Goal: Task Accomplishment & Management: Use online tool/utility

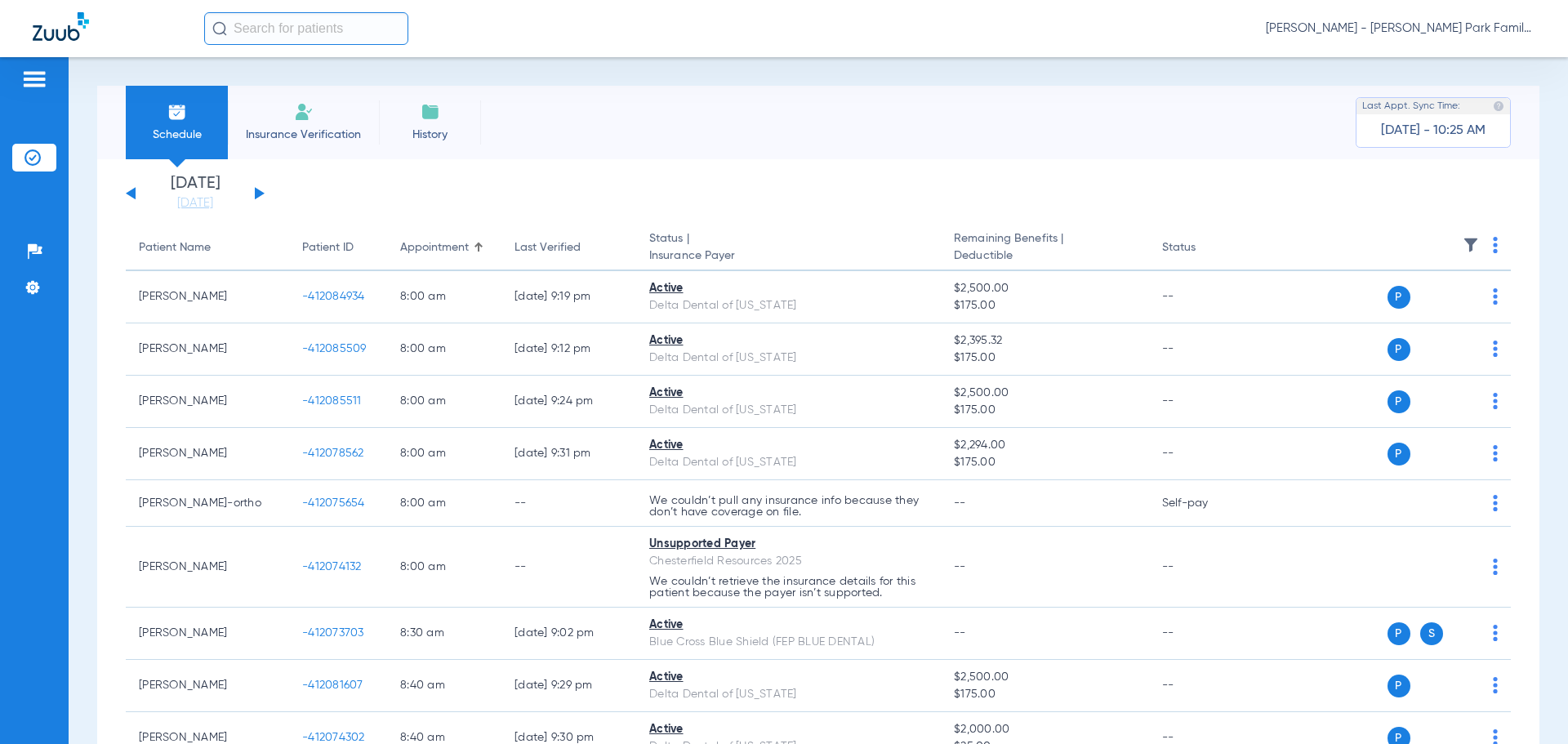
click at [254, 192] on div "[DATE] [DATE] [DATE] [DATE] [DATE] [DATE] [DATE] [DATE] [DATE] [DATE] [DATE] [D…" at bounding box center [195, 193] width 139 height 36
click at [259, 196] on button at bounding box center [260, 193] width 10 height 13
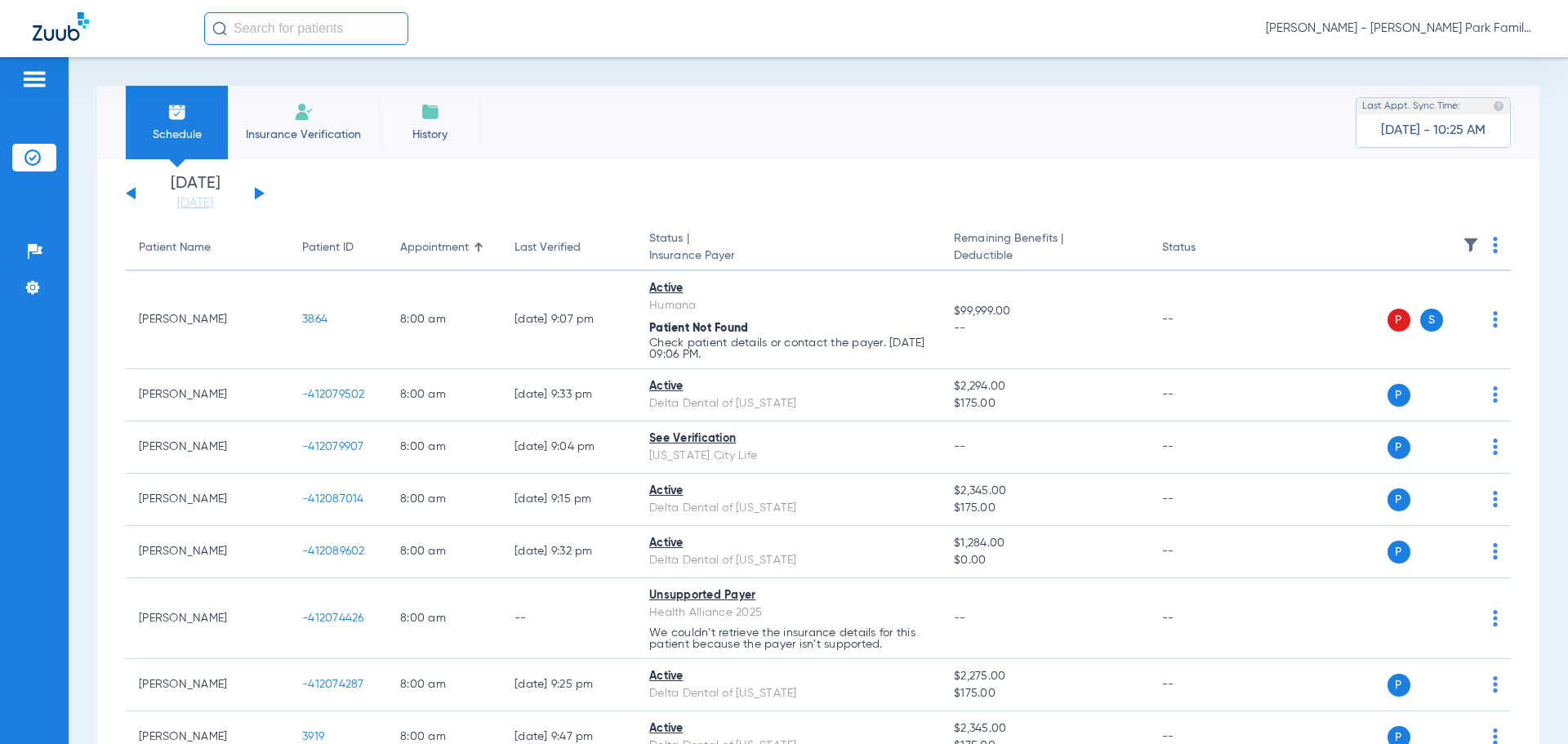
click at [1462, 245] on img at bounding box center [1470, 245] width 16 height 16
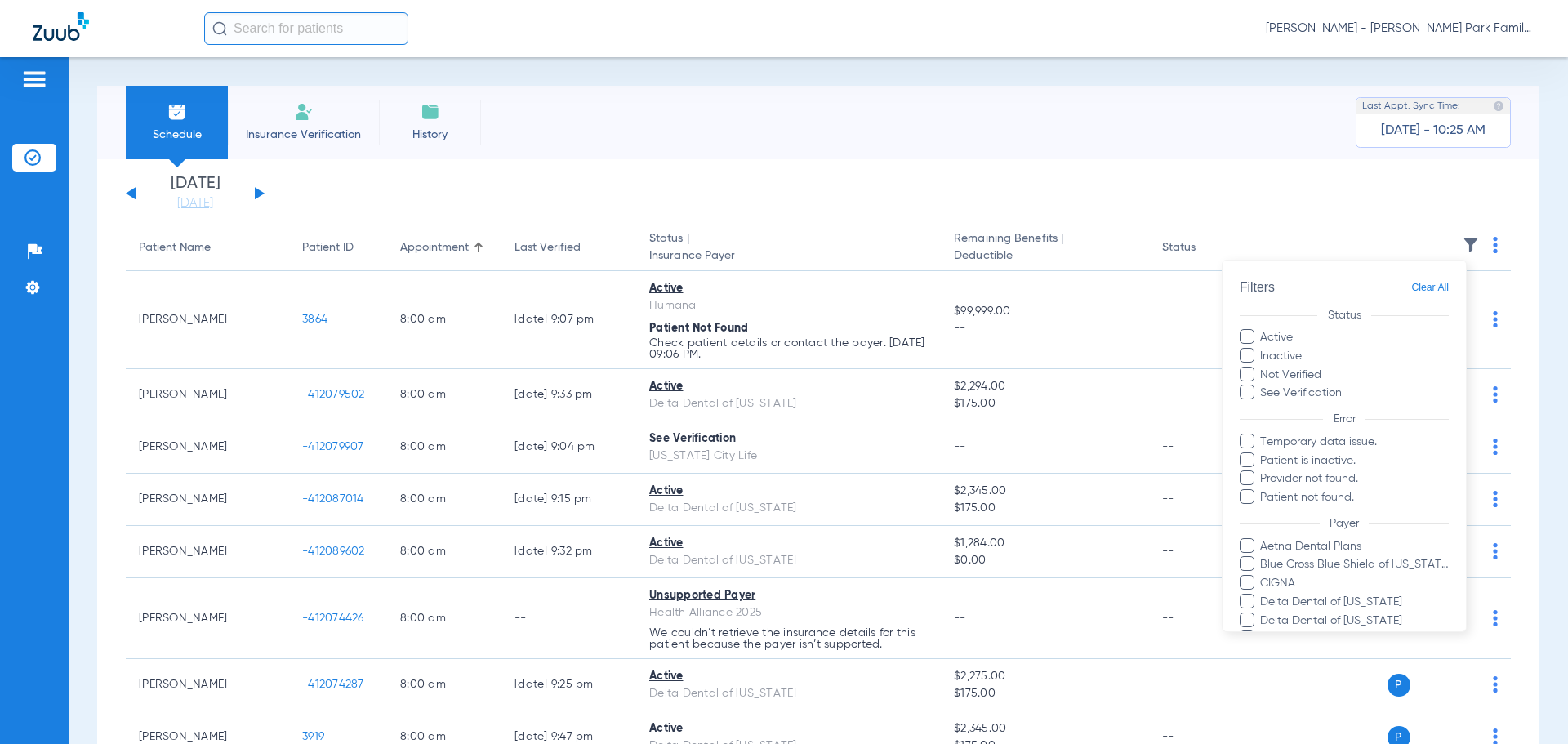
scroll to position [391, 0]
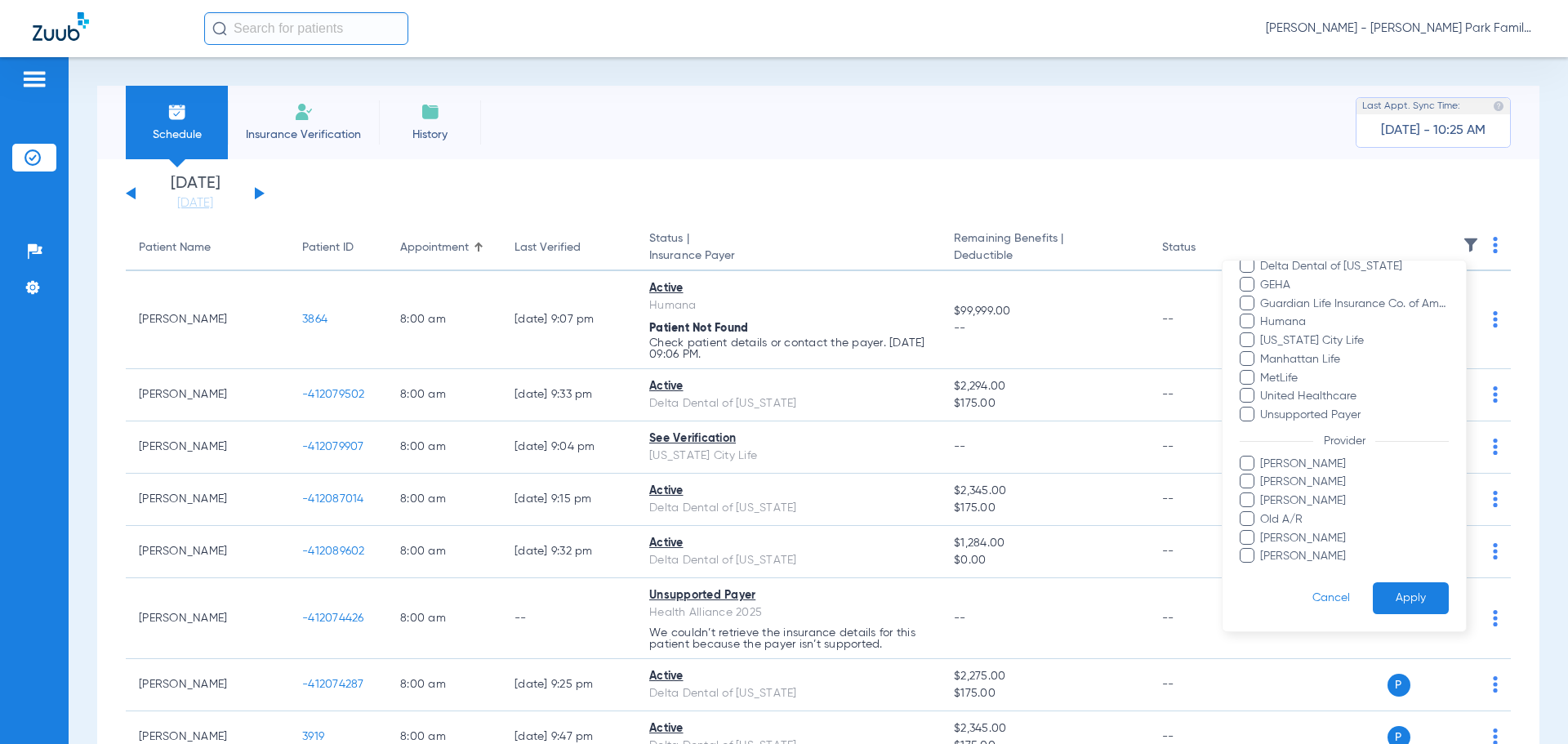
click at [1281, 486] on span "[PERSON_NAME]" at bounding box center [1353, 482] width 189 height 17
click at [1262, 493] on input "[PERSON_NAME]" at bounding box center [1262, 493] width 0 height 0
click at [1394, 584] on button "Apply" at bounding box center [1410, 598] width 76 height 32
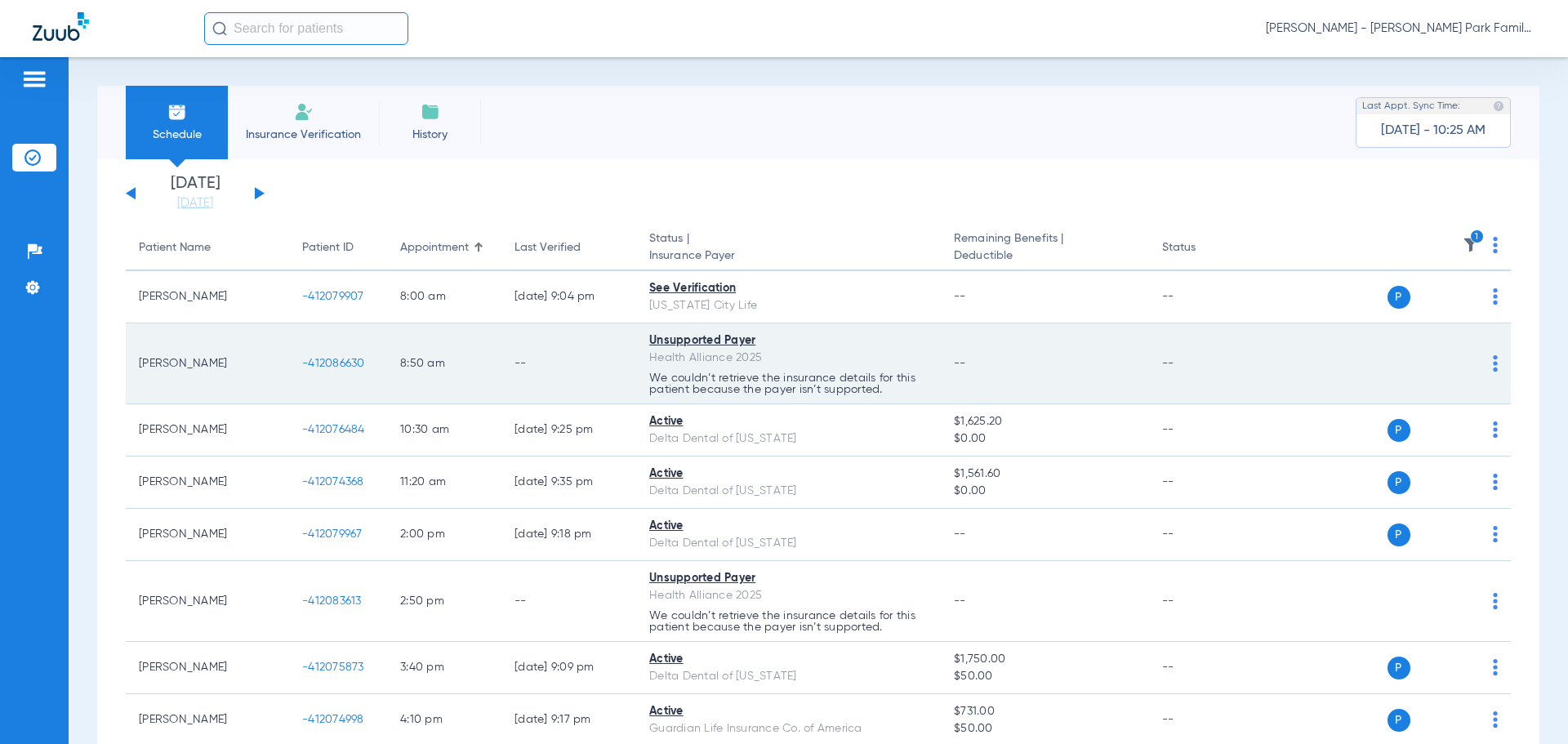
scroll to position [81, 0]
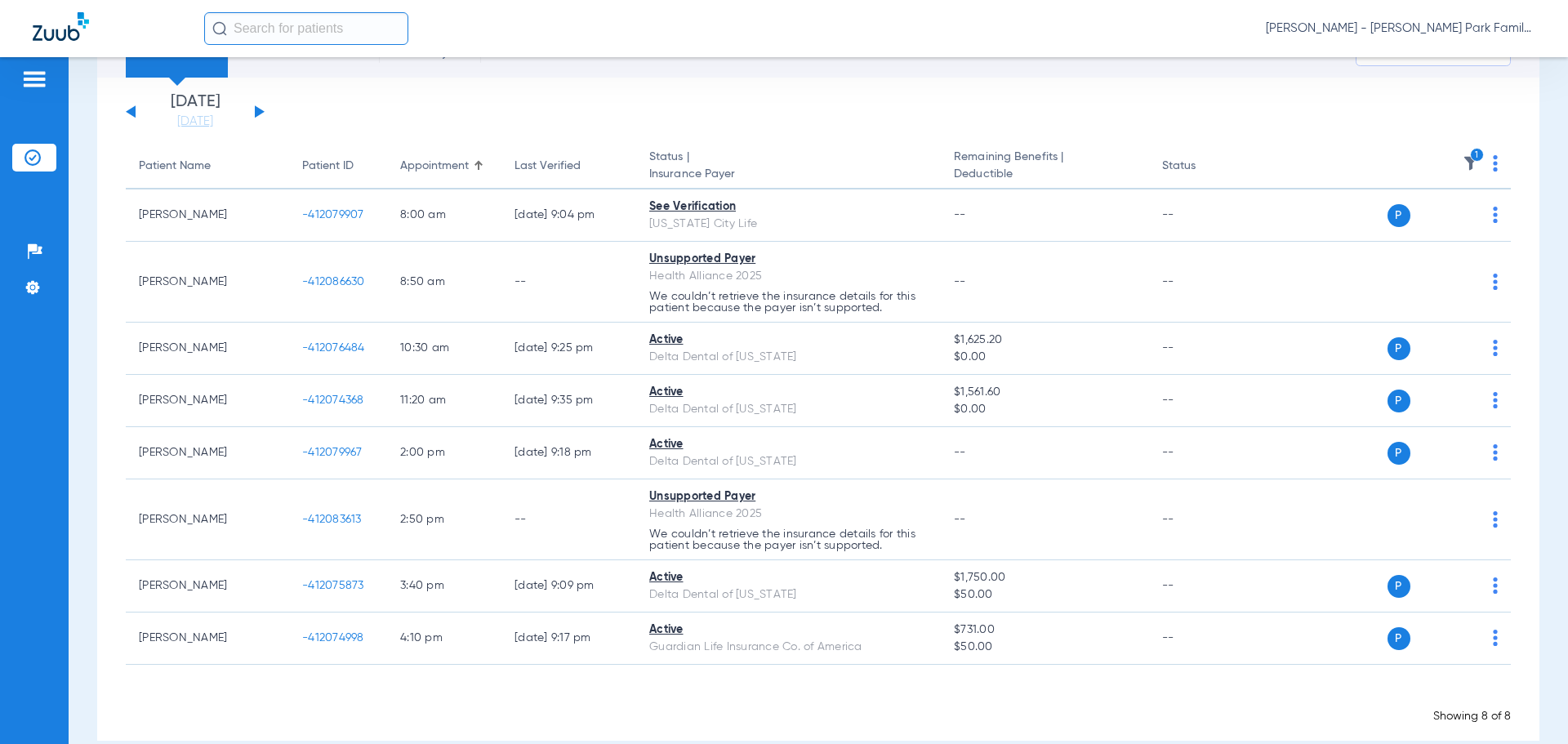
click at [1470, 160] on icon "1" at bounding box center [1477, 155] width 15 height 15
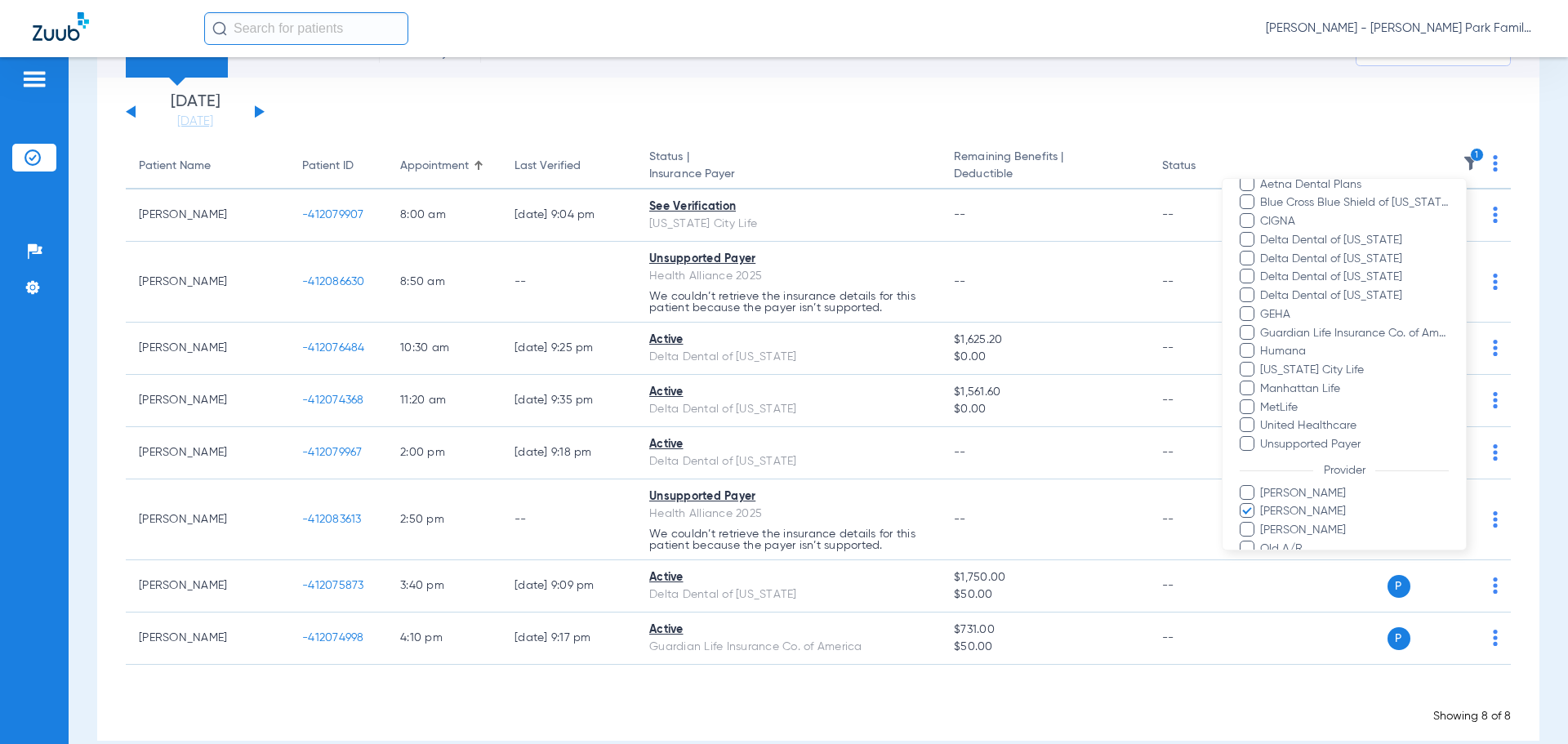
scroll to position [391, 0]
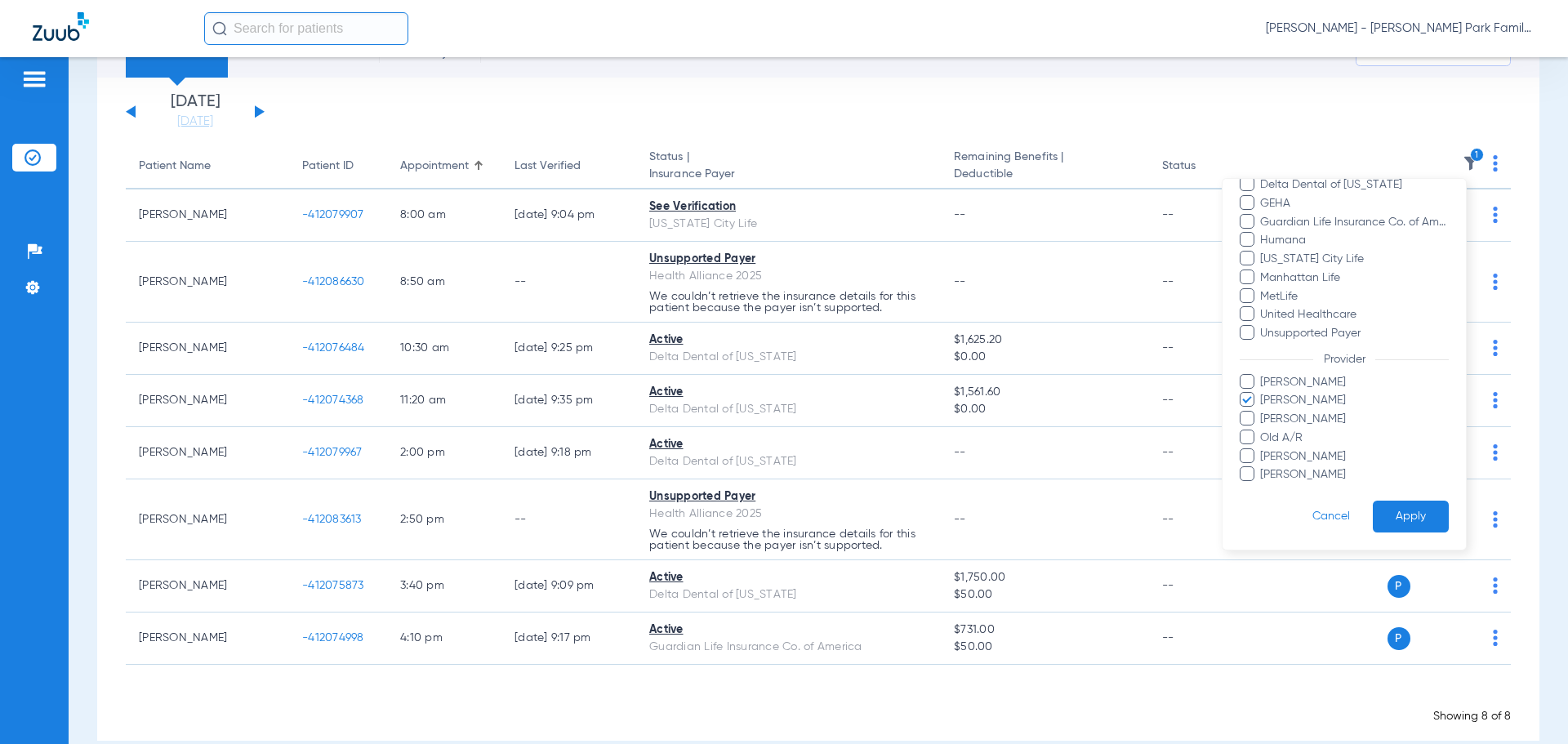
click at [1274, 400] on span "[PERSON_NAME]" at bounding box center [1353, 400] width 189 height 17
click at [1262, 411] on input "[PERSON_NAME]" at bounding box center [1262, 411] width 0 height 0
click at [1272, 416] on span "[PERSON_NAME]" at bounding box center [1353, 419] width 189 height 17
click at [1262, 430] on input "[PERSON_NAME]" at bounding box center [1262, 430] width 0 height 0
drag, startPoint x: 1399, startPoint y: 510, endPoint x: 1400, endPoint y: 519, distance: 9.1
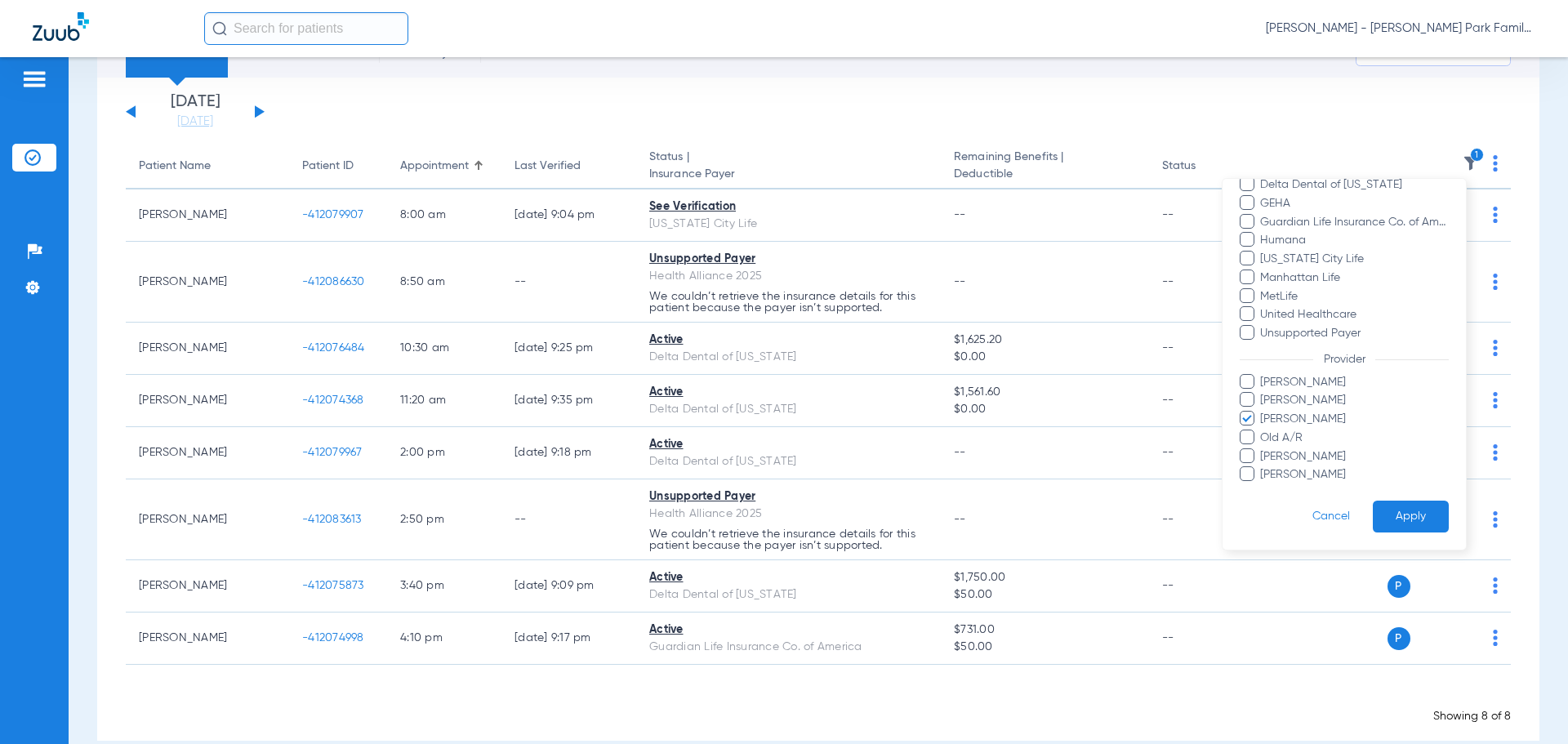
click at [1400, 519] on button "Apply" at bounding box center [1410, 516] width 76 height 32
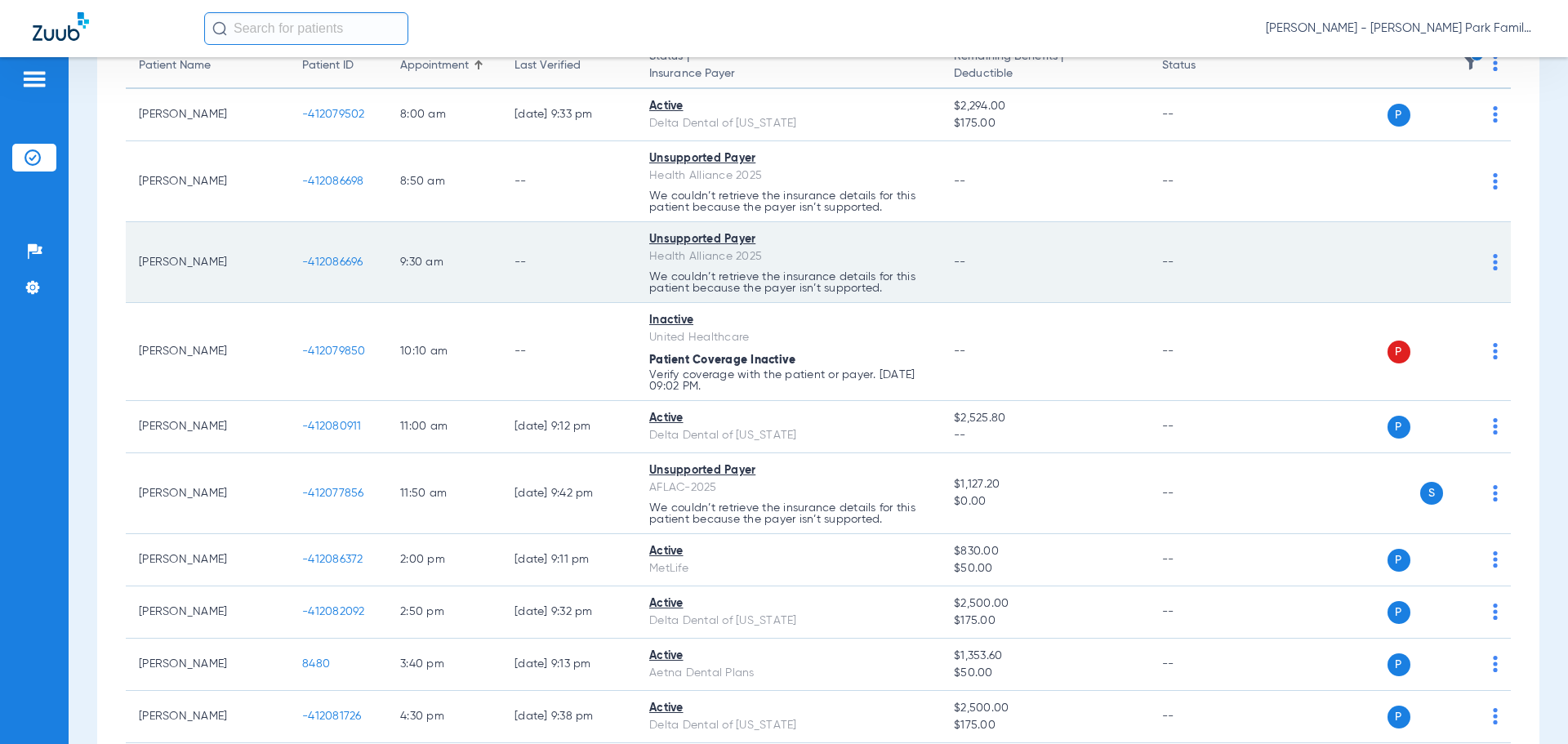
scroll to position [245, 0]
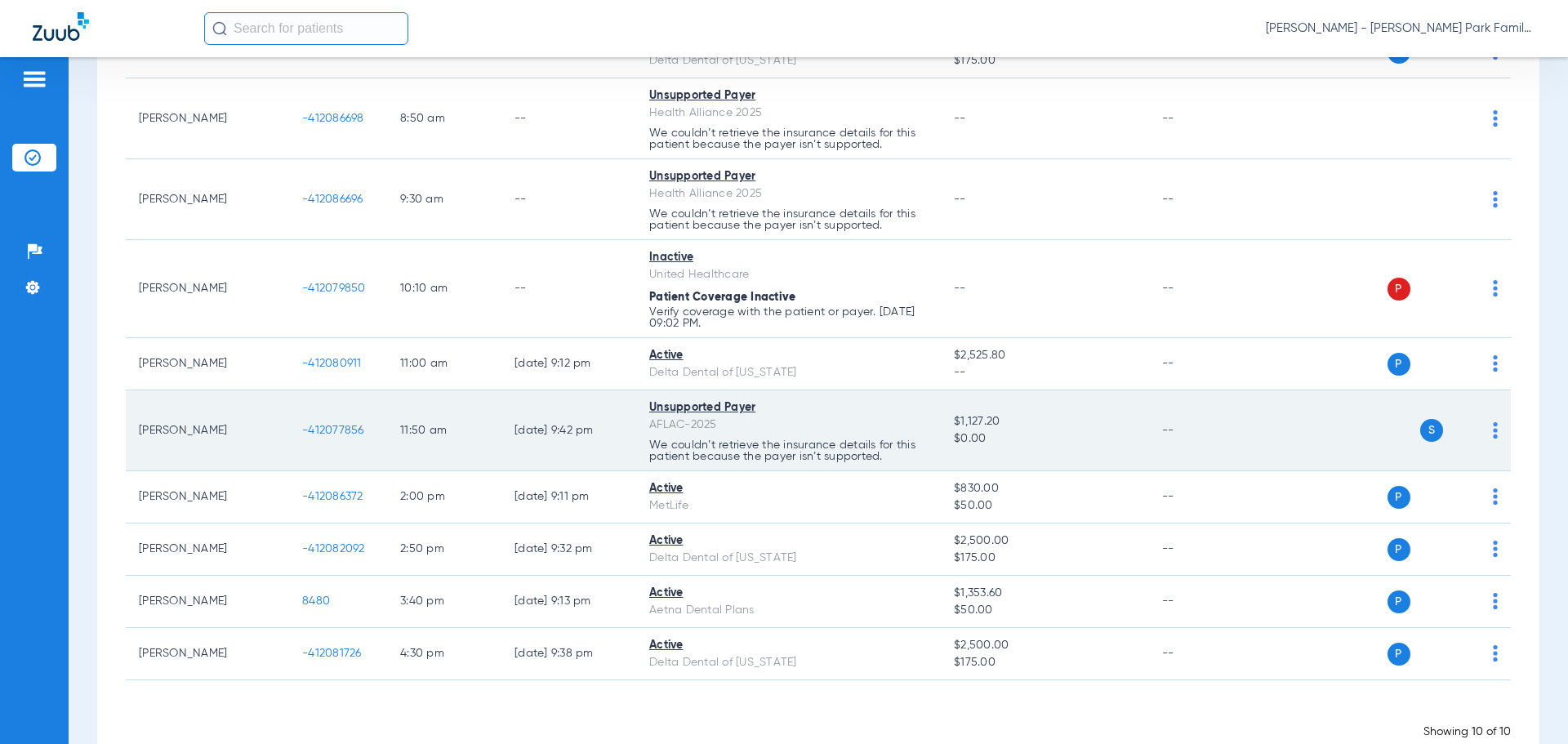
click at [1487, 430] on td "P S" at bounding box center [1384, 431] width 252 height 80
